Goal: Browse casually: Explore the website without a specific task or goal

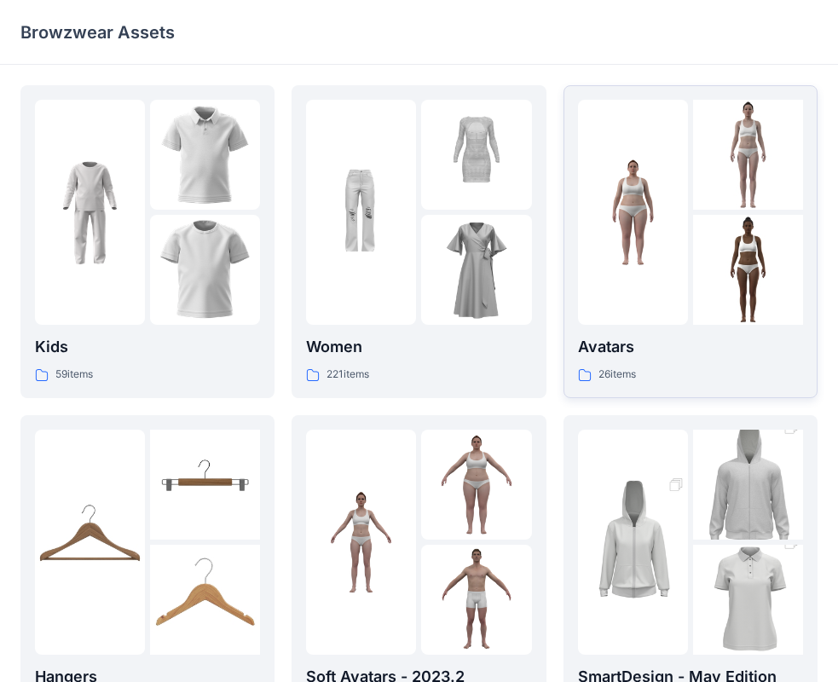
click at [635, 311] on div at bounding box center [633, 212] width 110 height 225
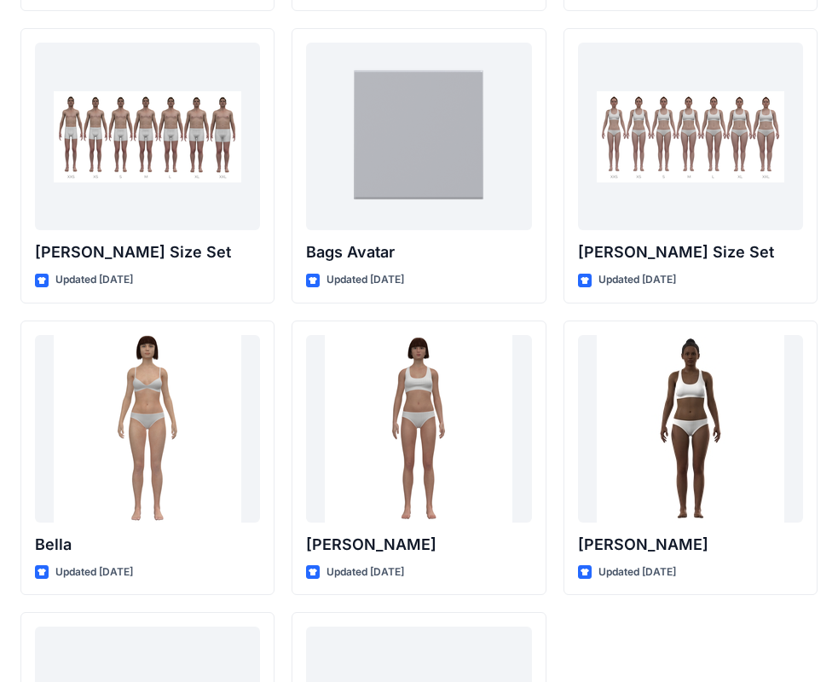
scroll to position [2036, 0]
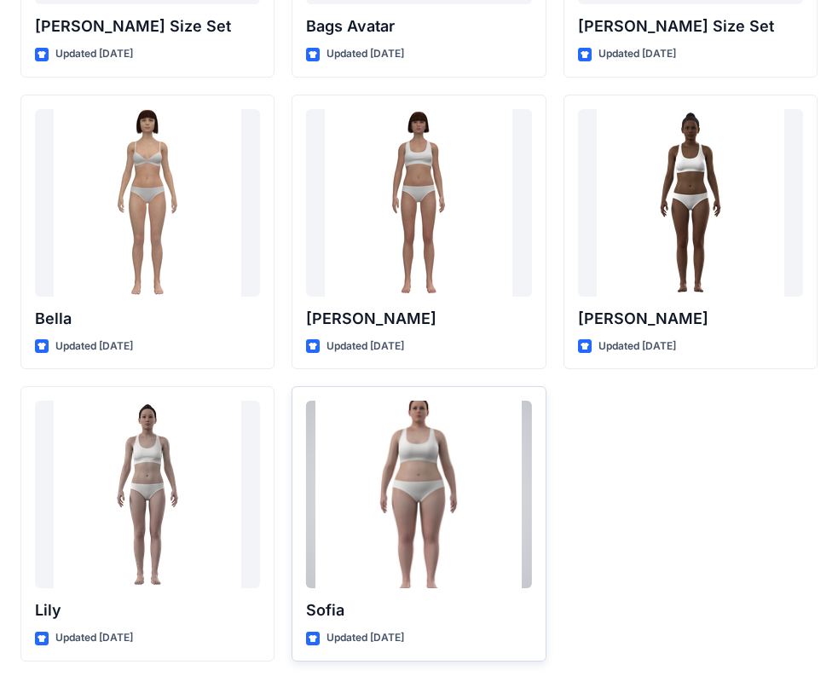
click at [372, 437] on div at bounding box center [418, 495] width 225 height 188
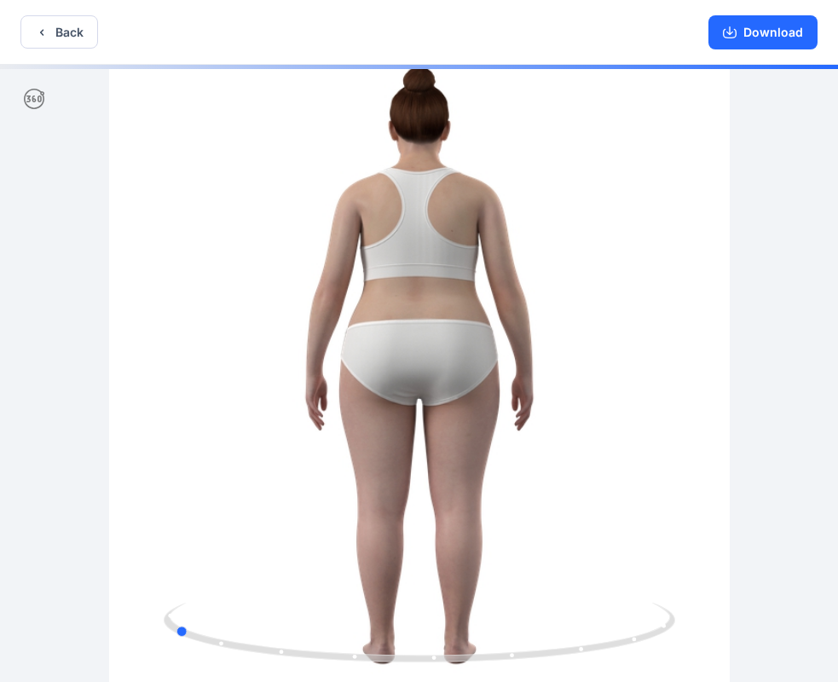
drag, startPoint x: 387, startPoint y: 401, endPoint x: 167, endPoint y: 385, distance: 220.6
click at [168, 385] on div at bounding box center [419, 375] width 838 height 621
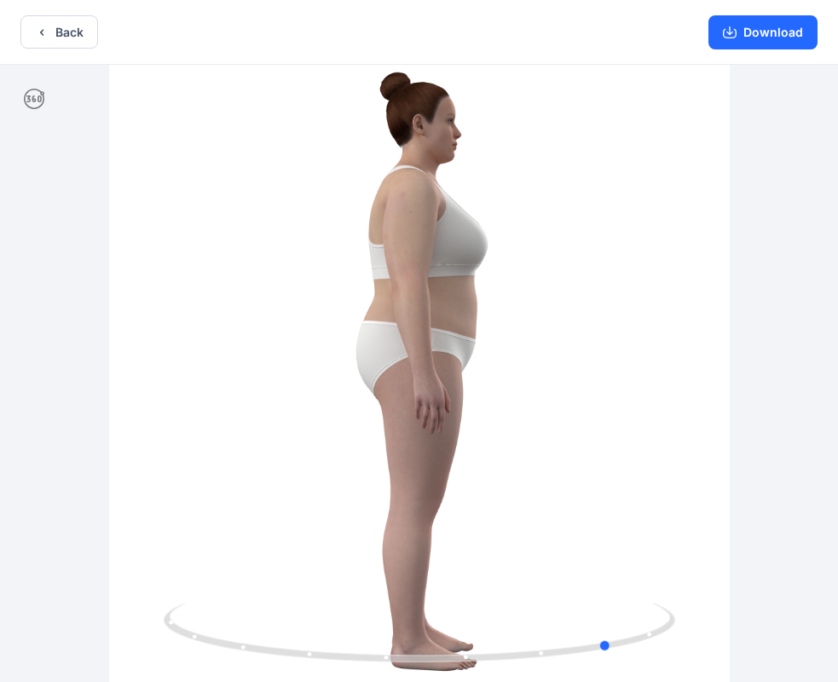
drag, startPoint x: 600, startPoint y: 359, endPoint x: 482, endPoint y: 350, distance: 118.1
click at [494, 355] on div at bounding box center [419, 375] width 838 height 621
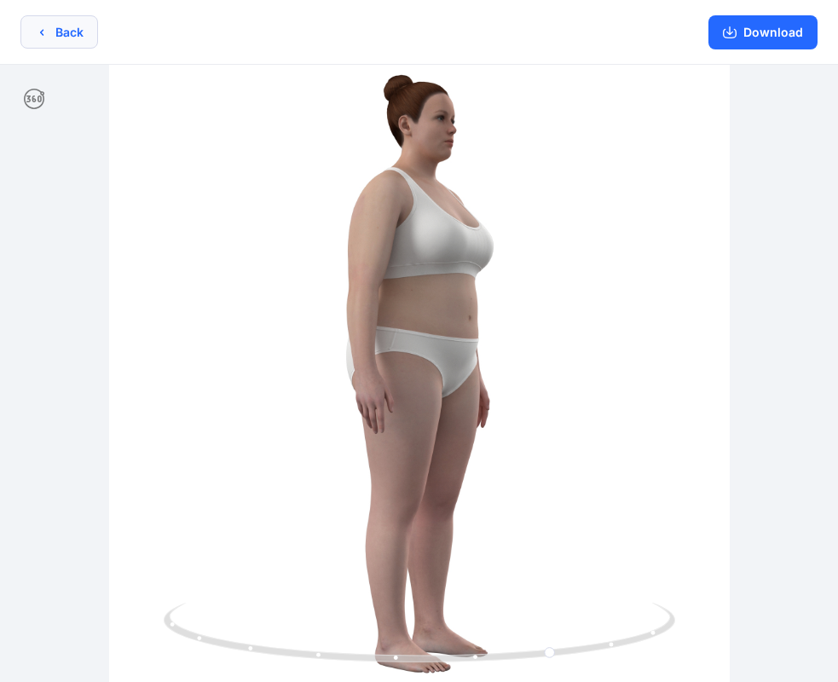
click at [78, 40] on button "Back" at bounding box center [59, 31] width 78 height 33
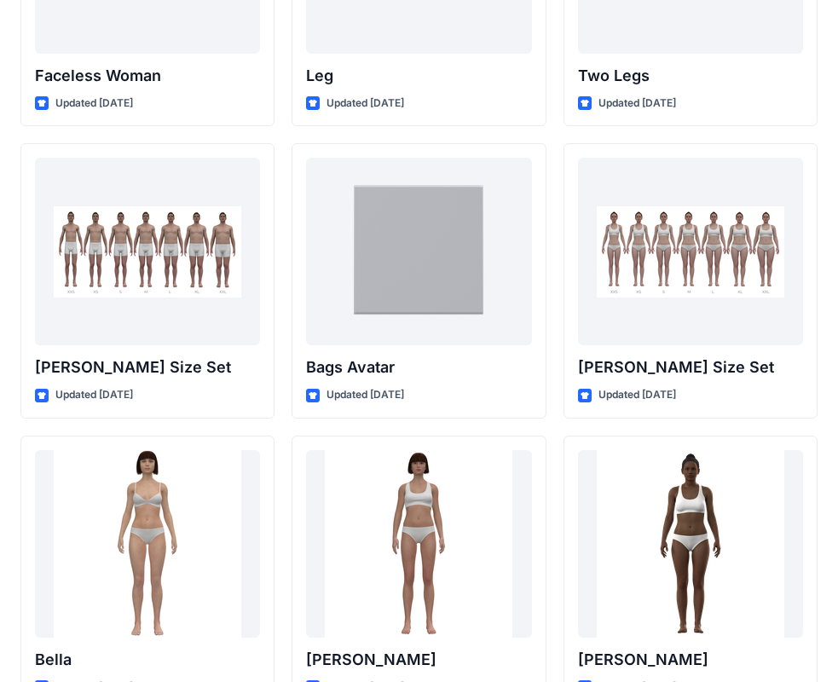
scroll to position [1609, 0]
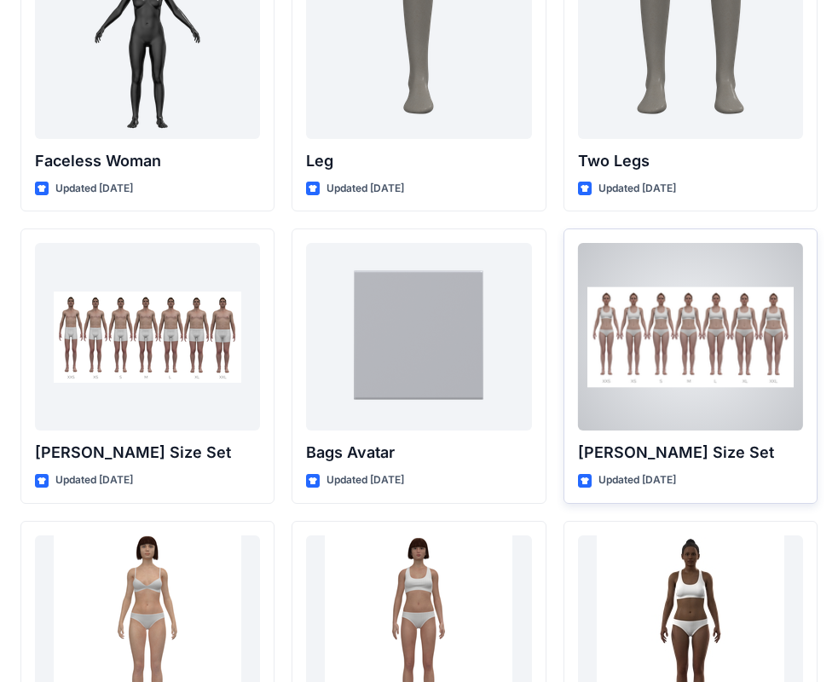
click at [611, 354] on div at bounding box center [690, 337] width 225 height 188
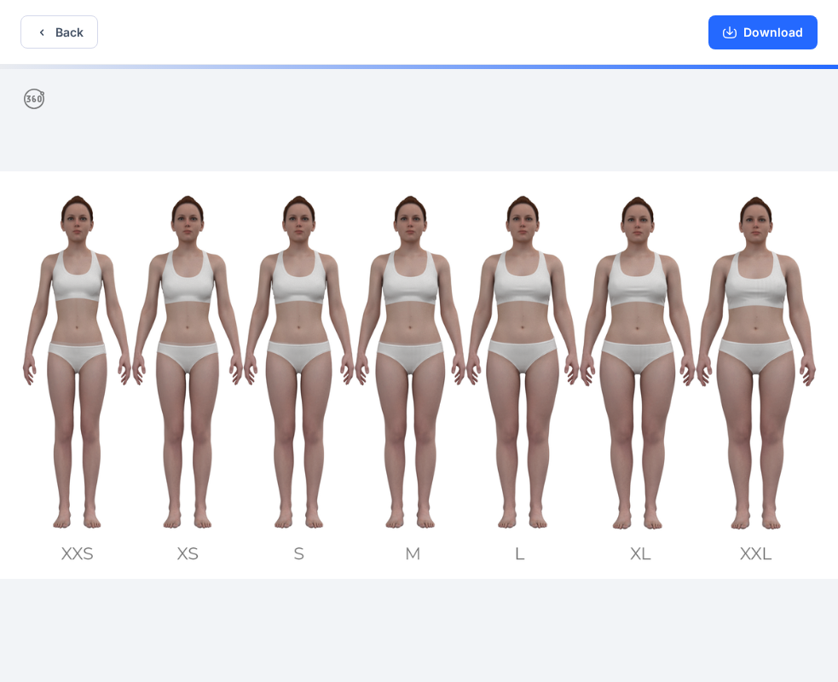
drag, startPoint x: 300, startPoint y: 294, endPoint x: 482, endPoint y: 305, distance: 182.0
click at [482, 305] on img at bounding box center [419, 375] width 838 height 408
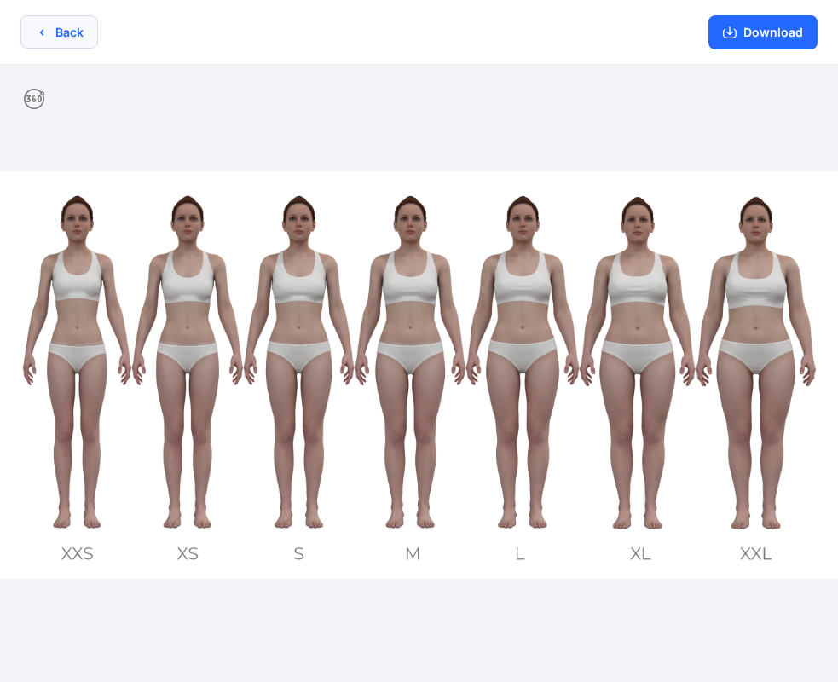
click at [65, 34] on button "Back" at bounding box center [59, 31] width 78 height 33
